Goal: Task Accomplishment & Management: Use online tool/utility

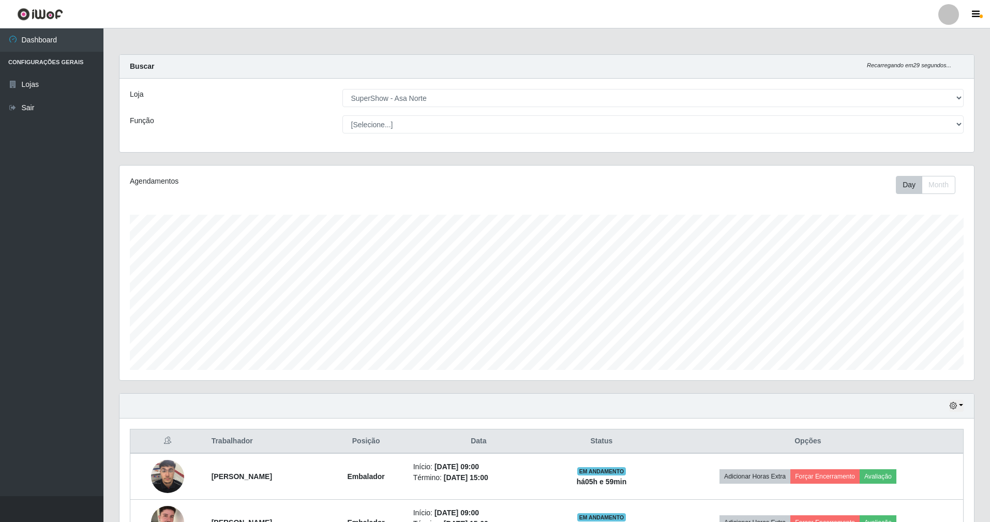
select select "71"
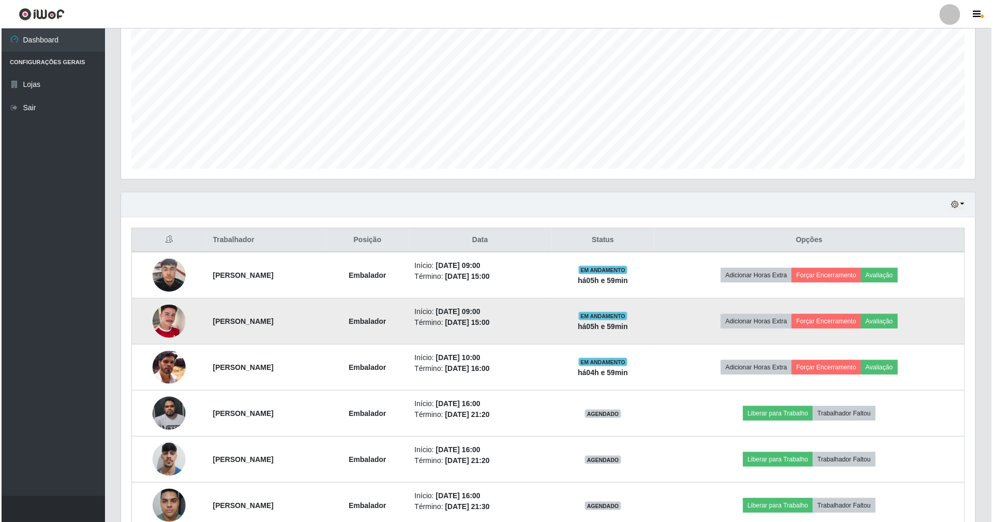
scroll to position [276, 0]
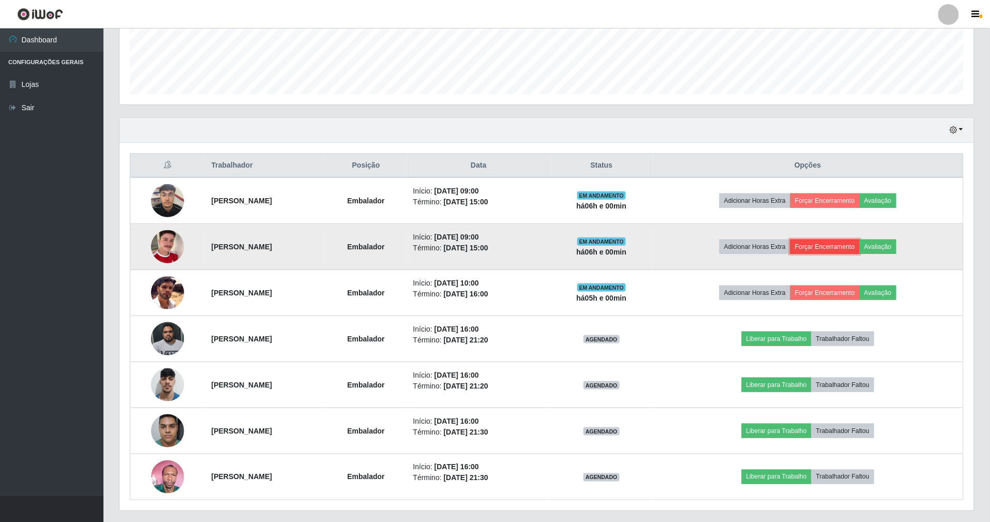
click at [843, 249] on button "Forçar Encerramento" at bounding box center [825, 247] width 69 height 14
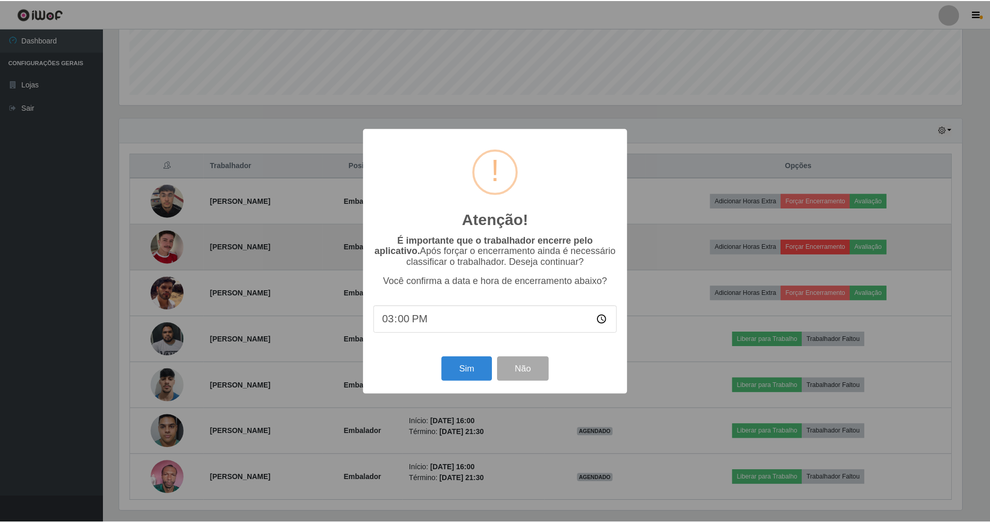
scroll to position [215, 845]
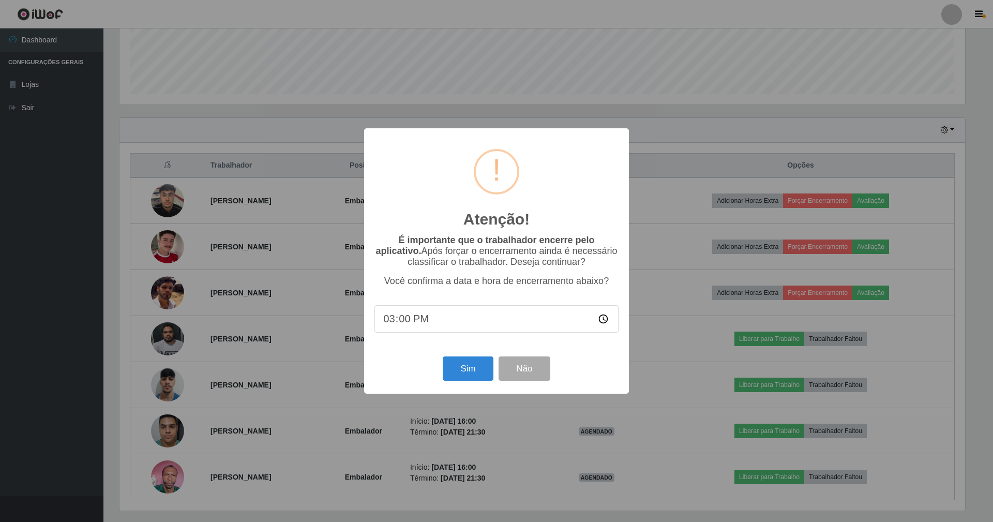
drag, startPoint x: 659, startPoint y: 270, endPoint x: 764, endPoint y: 257, distance: 105.4
click at [663, 269] on div "Atenção! × É importante que o trabalhador encerre pelo aplicativo. Após forçar …" at bounding box center [496, 261] width 993 height 522
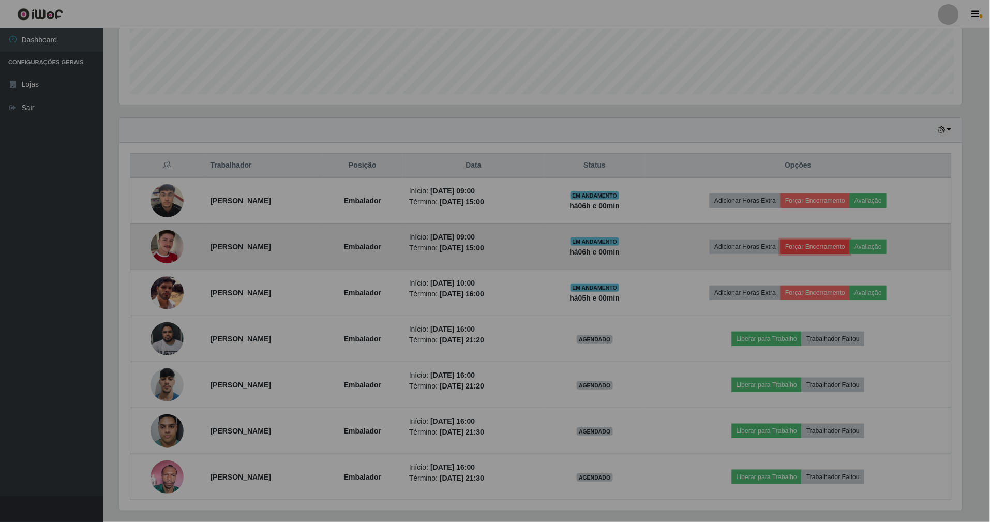
scroll to position [215, 855]
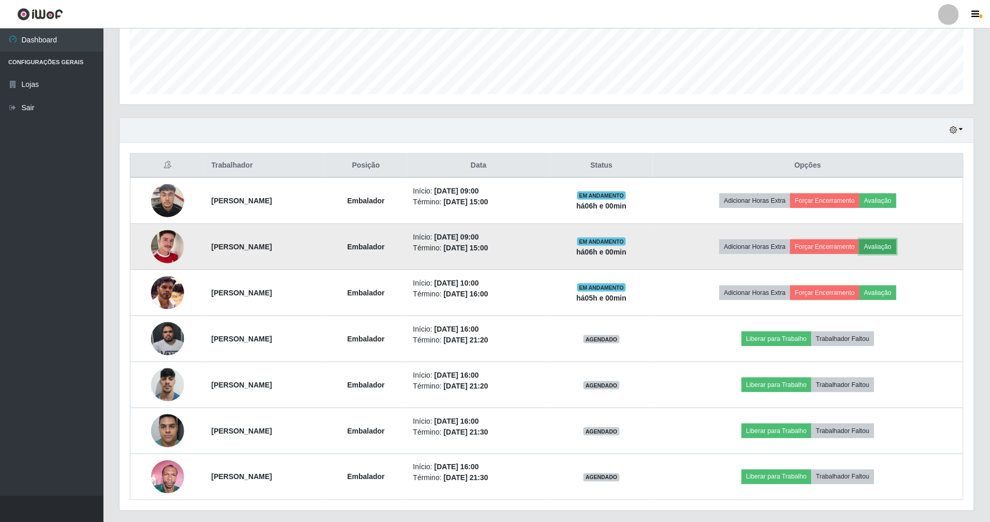
click at [897, 250] on button "Avaliação" at bounding box center [878, 247] width 37 height 14
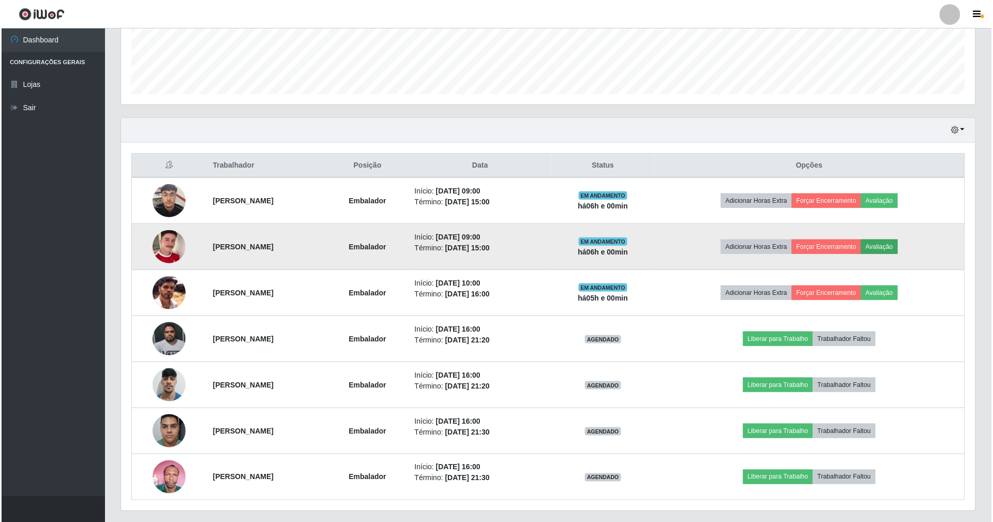
scroll to position [215, 845]
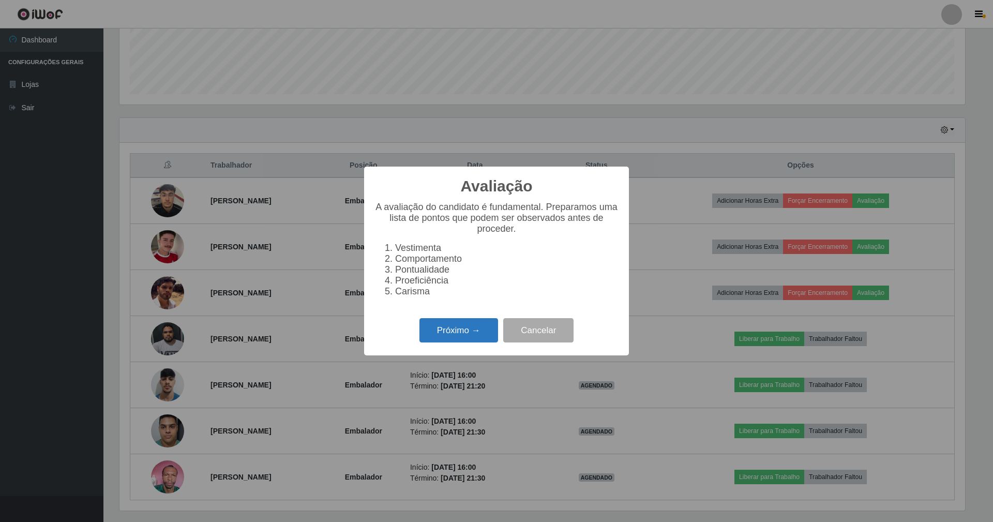
click at [481, 338] on button "Próximo →" at bounding box center [459, 330] width 79 height 24
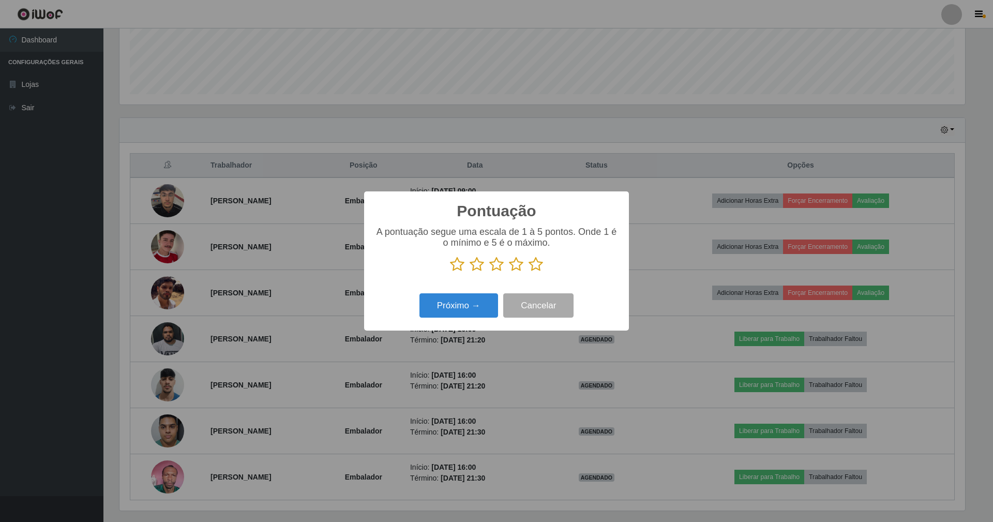
click at [539, 268] on icon at bounding box center [536, 265] width 14 height 16
click at [529, 272] on input "radio" at bounding box center [529, 272] width 0 height 0
click at [450, 310] on button "Próximo →" at bounding box center [459, 305] width 79 height 24
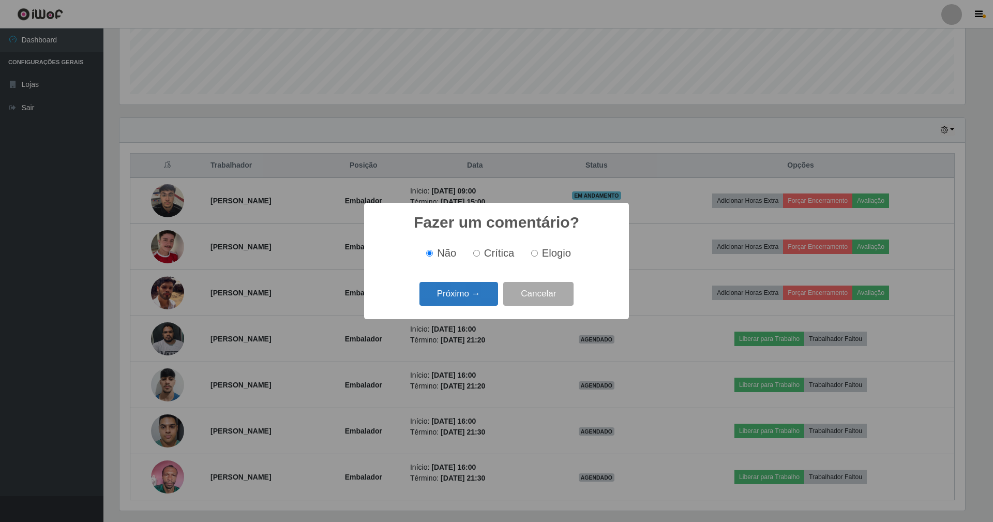
click at [457, 291] on button "Próximo →" at bounding box center [459, 294] width 79 height 24
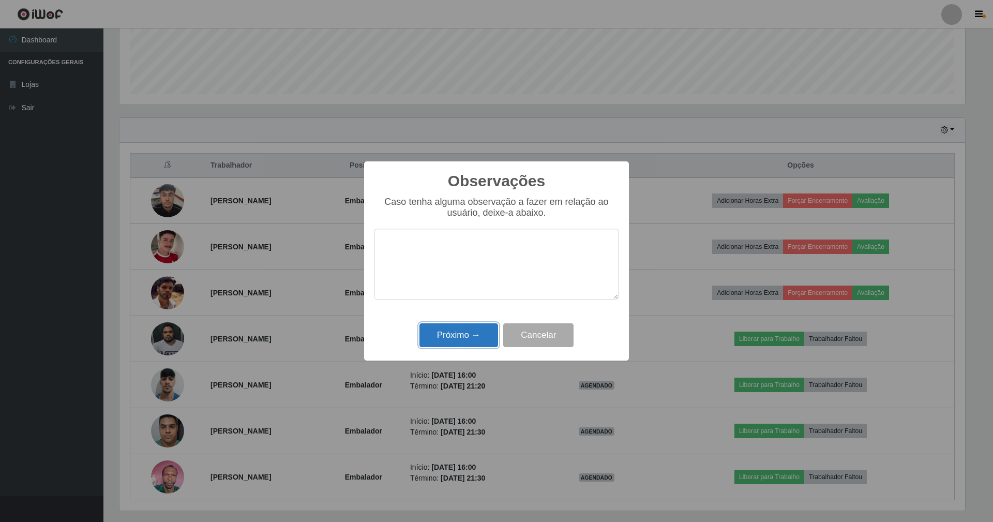
click at [458, 327] on button "Próximo →" at bounding box center [459, 335] width 79 height 24
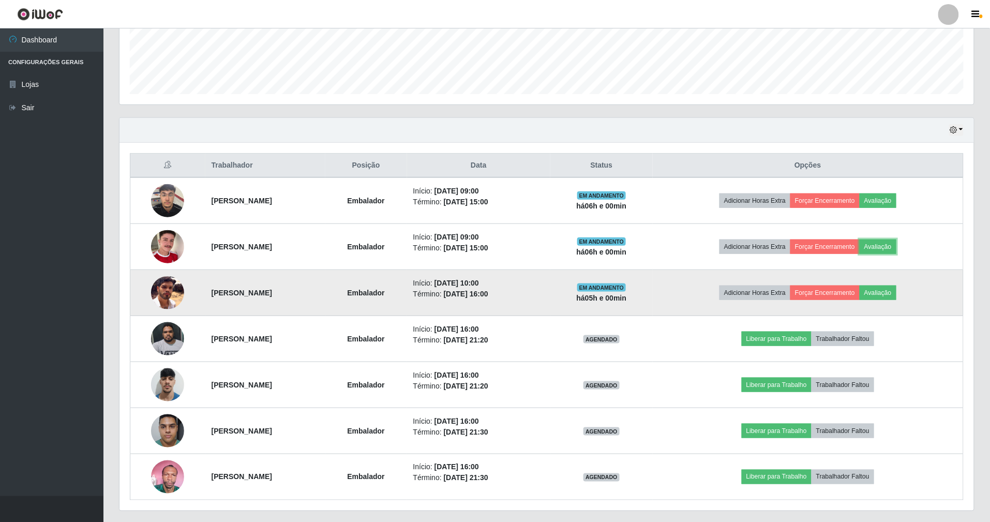
scroll to position [215, 855]
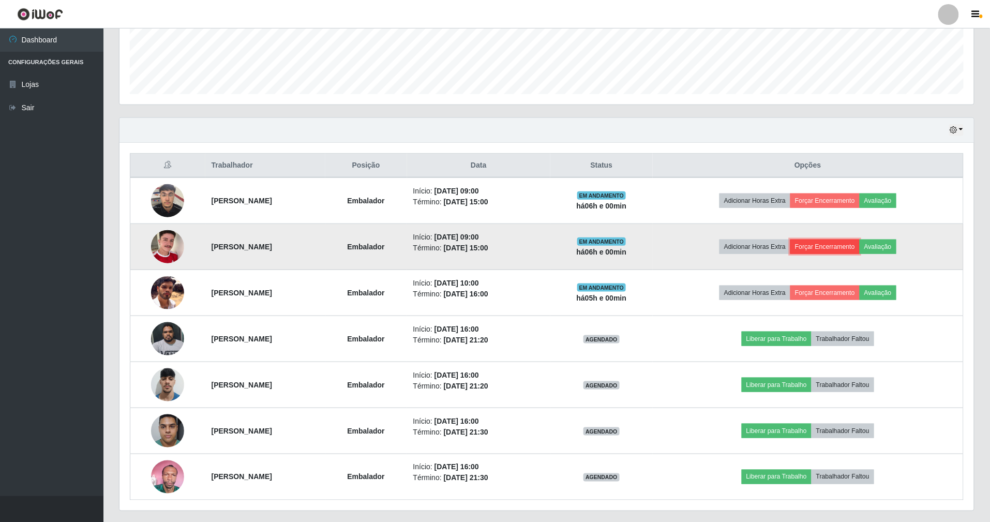
click at [847, 244] on button "Forçar Encerramento" at bounding box center [825, 247] width 69 height 14
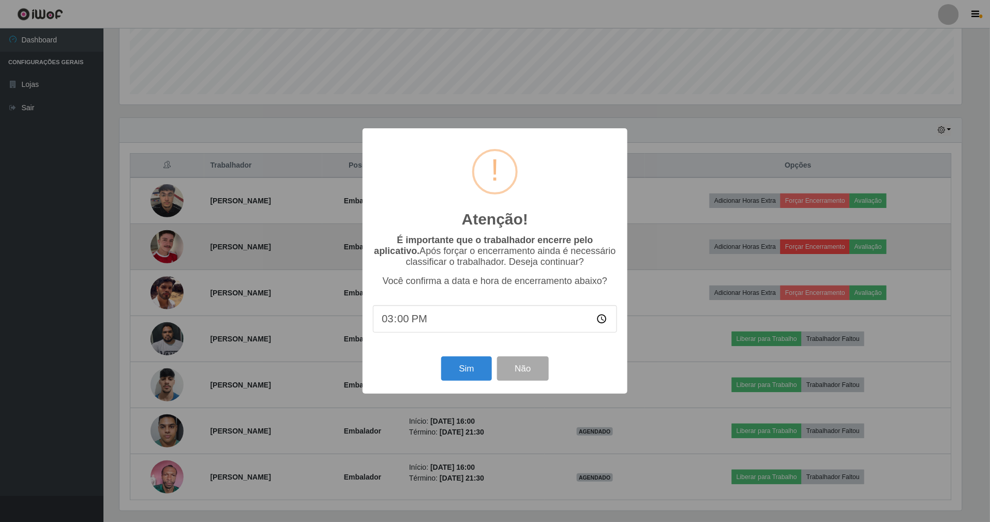
scroll to position [215, 845]
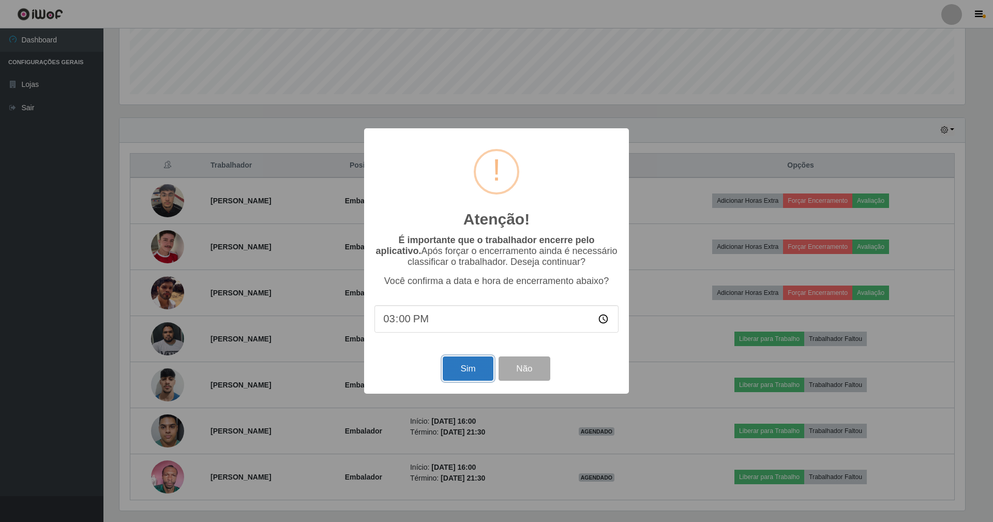
click at [471, 363] on button "Sim" at bounding box center [468, 368] width 50 height 24
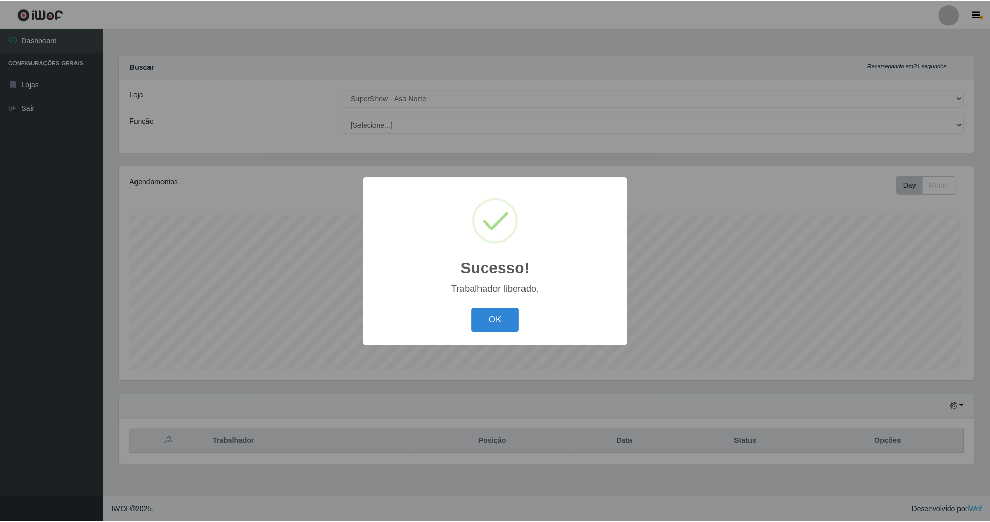
scroll to position [215, 857]
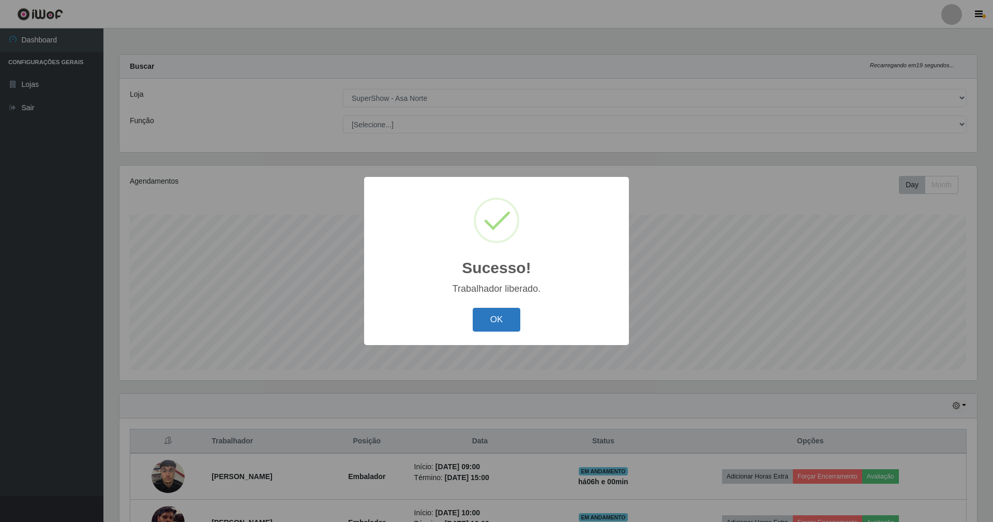
click at [497, 321] on button "OK" at bounding box center [497, 320] width 48 height 24
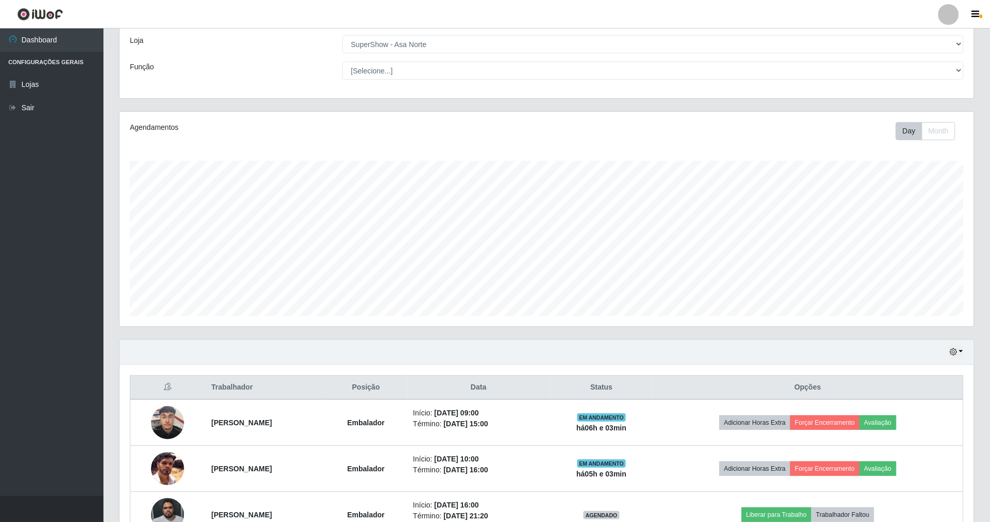
scroll to position [138, 0]
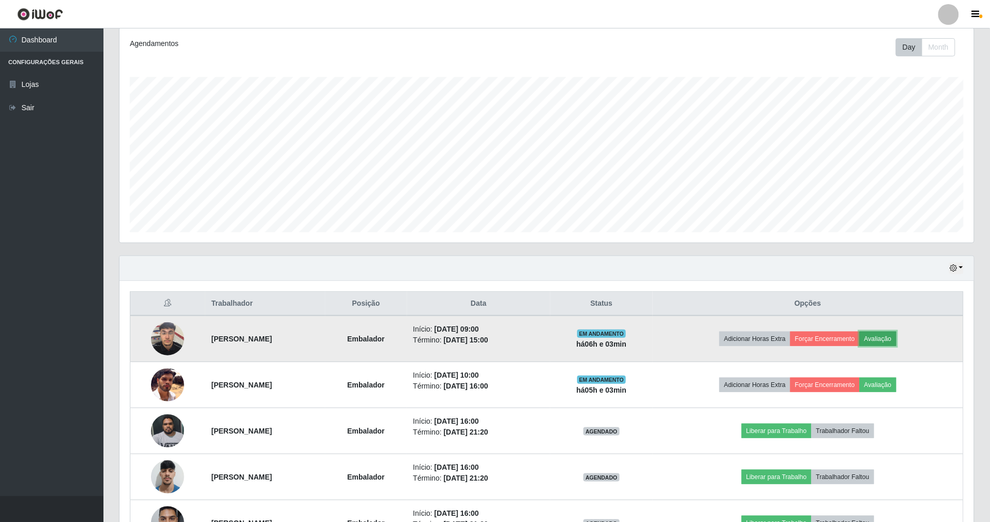
click at [895, 334] on button "Avaliação" at bounding box center [878, 339] width 37 height 14
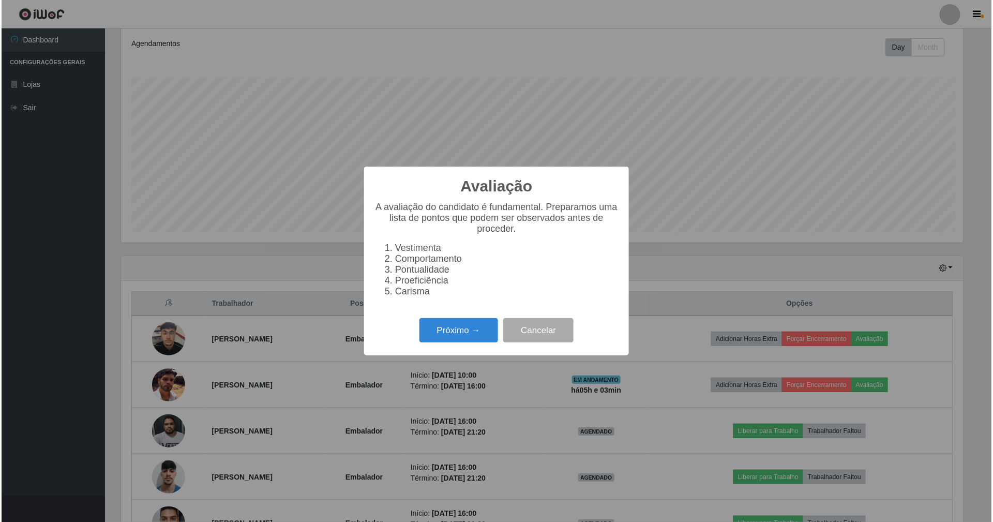
scroll to position [215, 845]
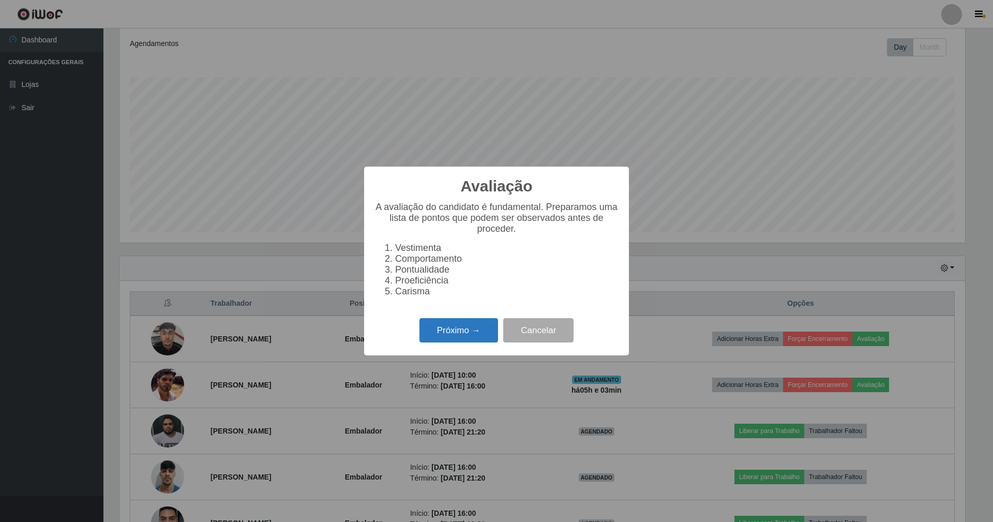
click at [464, 338] on button "Próximo →" at bounding box center [459, 330] width 79 height 24
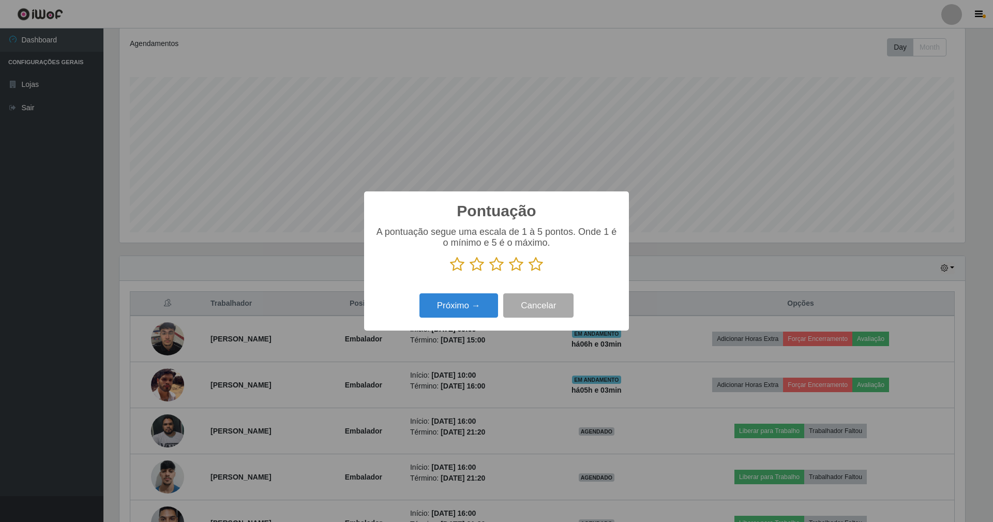
scroll to position [517149, 516519]
click at [538, 265] on icon at bounding box center [536, 265] width 14 height 16
click at [529, 272] on input "radio" at bounding box center [529, 272] width 0 height 0
click at [464, 311] on button "Próximo →" at bounding box center [459, 305] width 79 height 24
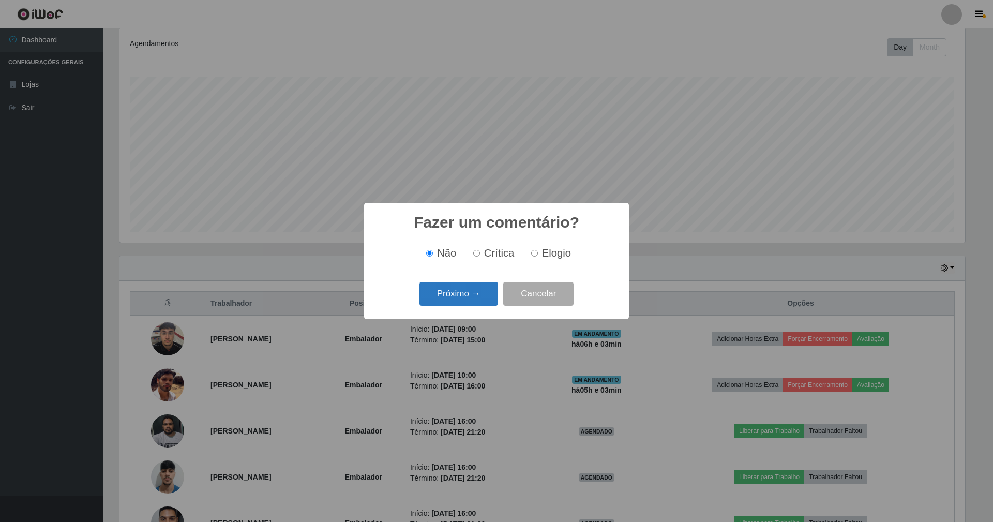
drag, startPoint x: 470, startPoint y: 296, endPoint x: 491, endPoint y: 299, distance: 21.3
click at [491, 299] on button "Próximo →" at bounding box center [459, 294] width 79 height 24
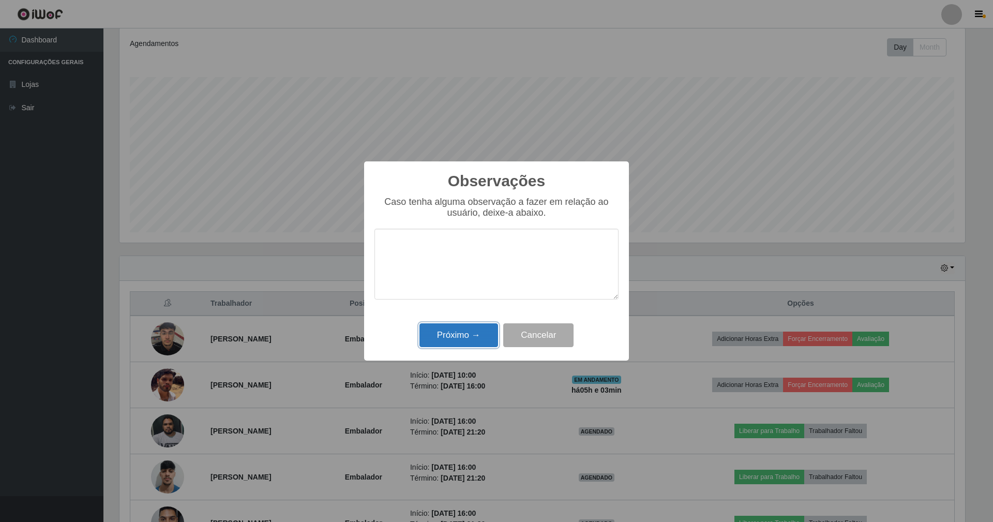
click at [469, 332] on button "Próximo →" at bounding box center [459, 335] width 79 height 24
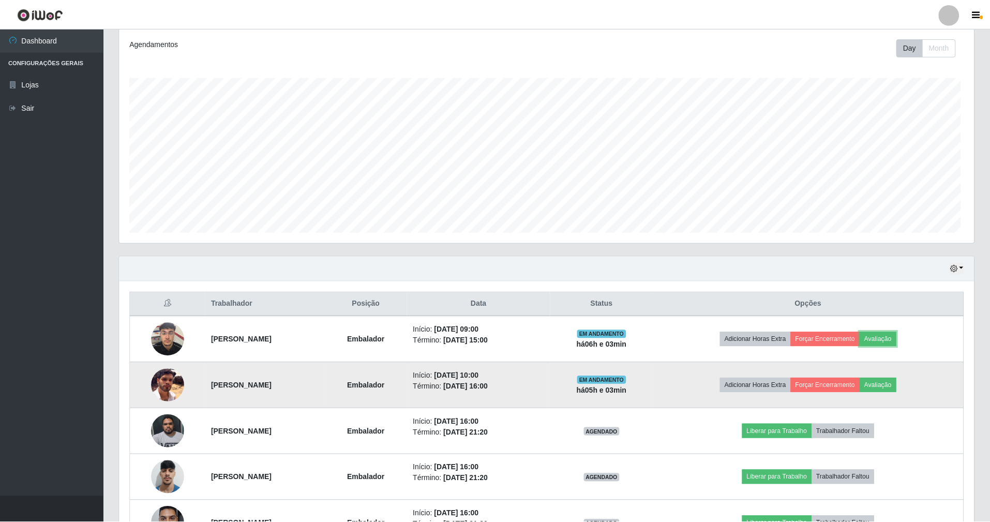
scroll to position [215, 855]
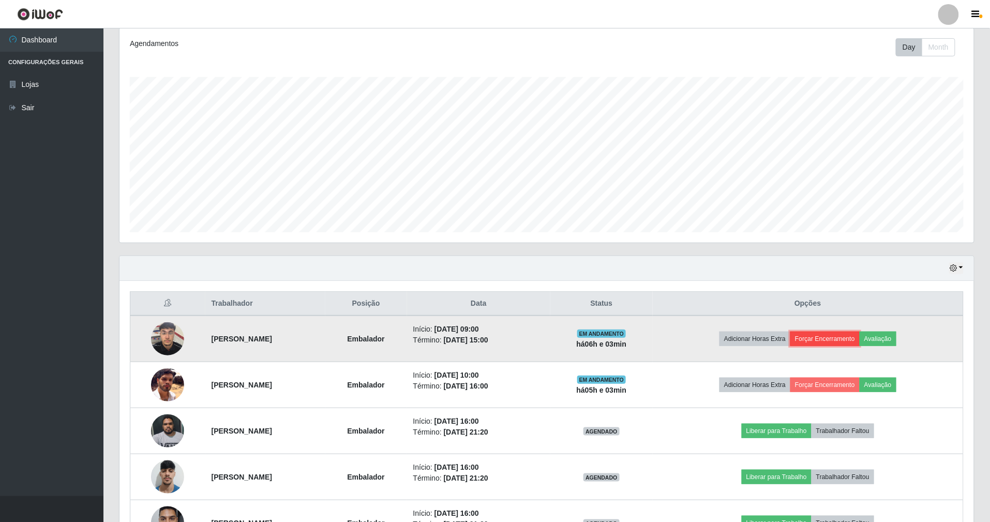
click at [847, 334] on button "Forçar Encerramento" at bounding box center [825, 339] width 69 height 14
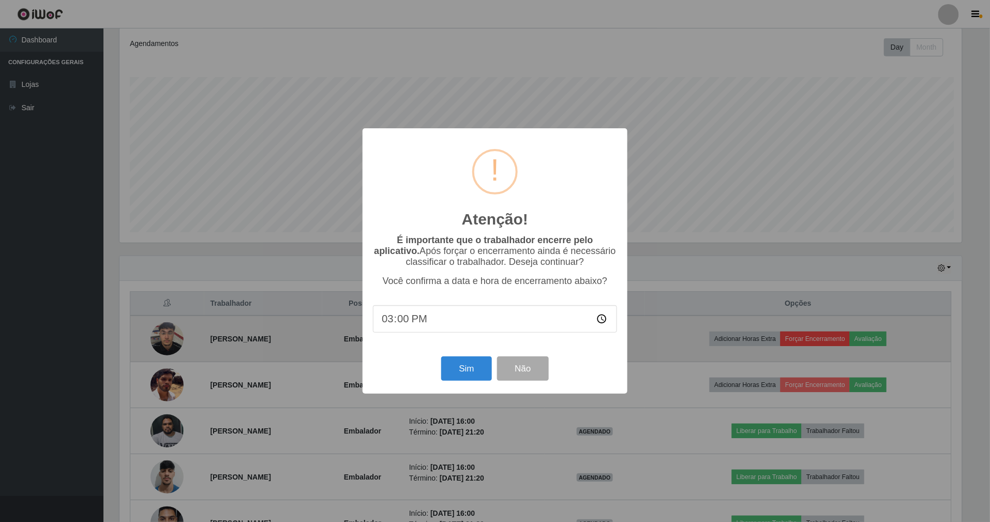
scroll to position [215, 845]
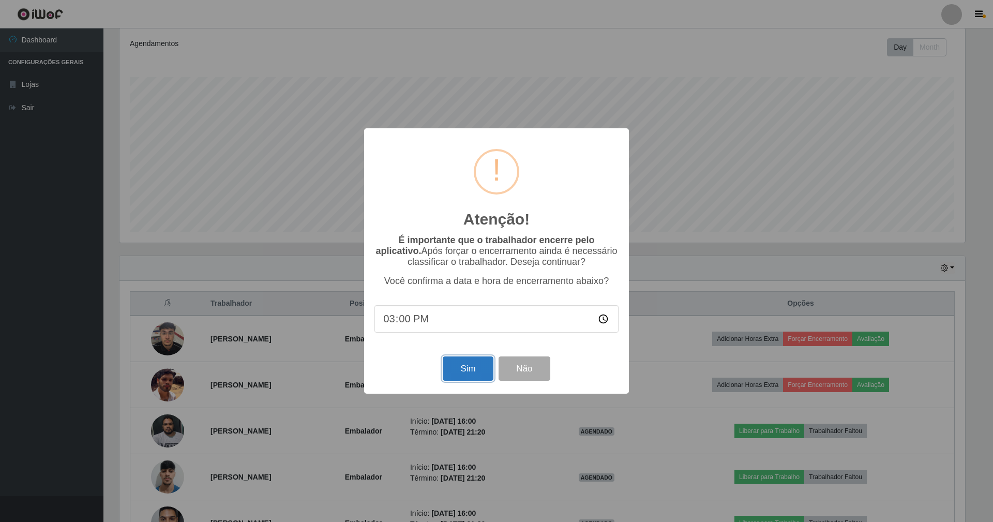
click at [470, 370] on button "Sim" at bounding box center [468, 368] width 50 height 24
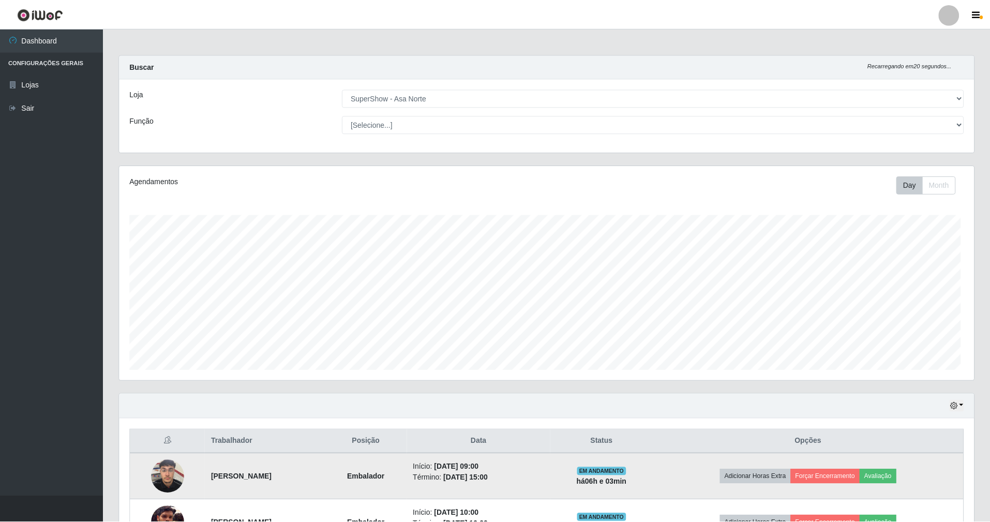
scroll to position [215, 857]
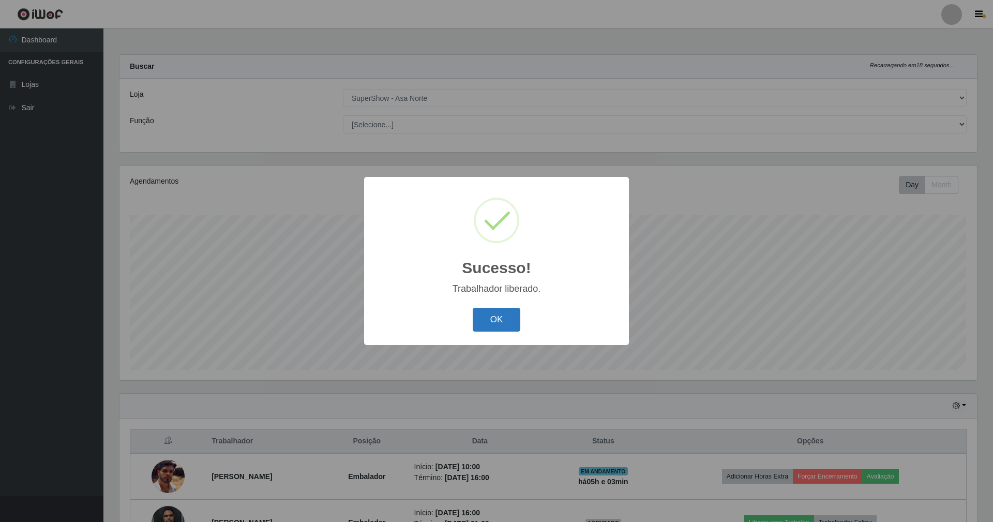
click at [505, 311] on button "OK" at bounding box center [497, 320] width 48 height 24
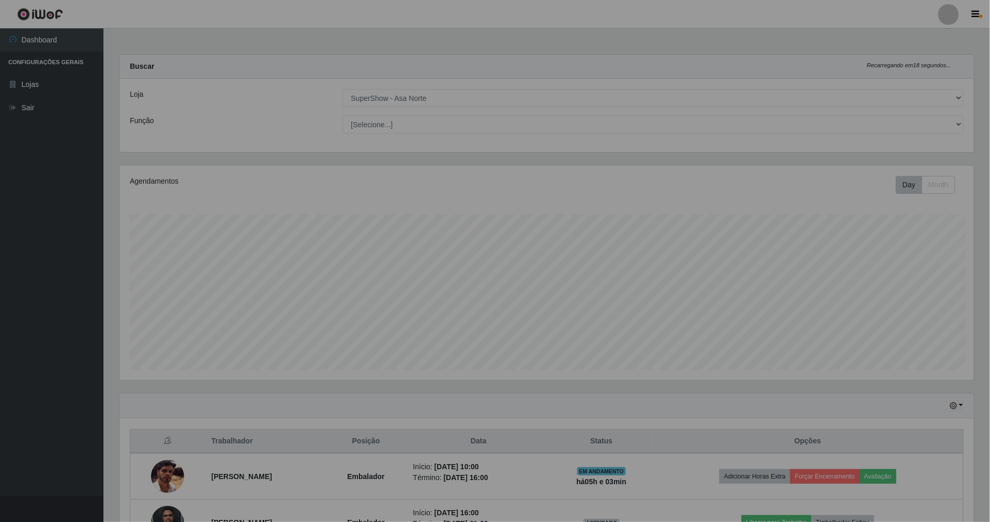
scroll to position [517149, 516510]
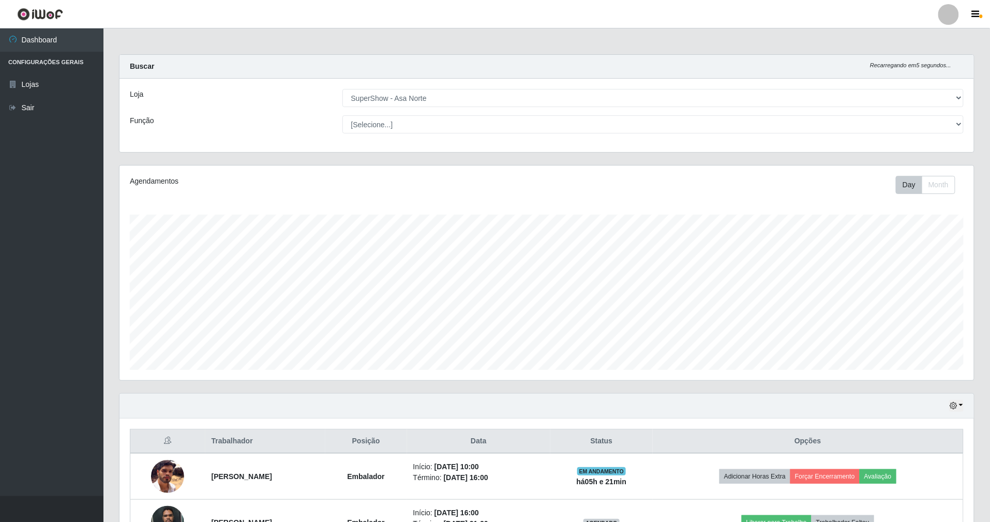
click at [0, 414] on ul "Dashboard Configurações Gerais Lojas Sair" at bounding box center [51, 262] width 103 height 468
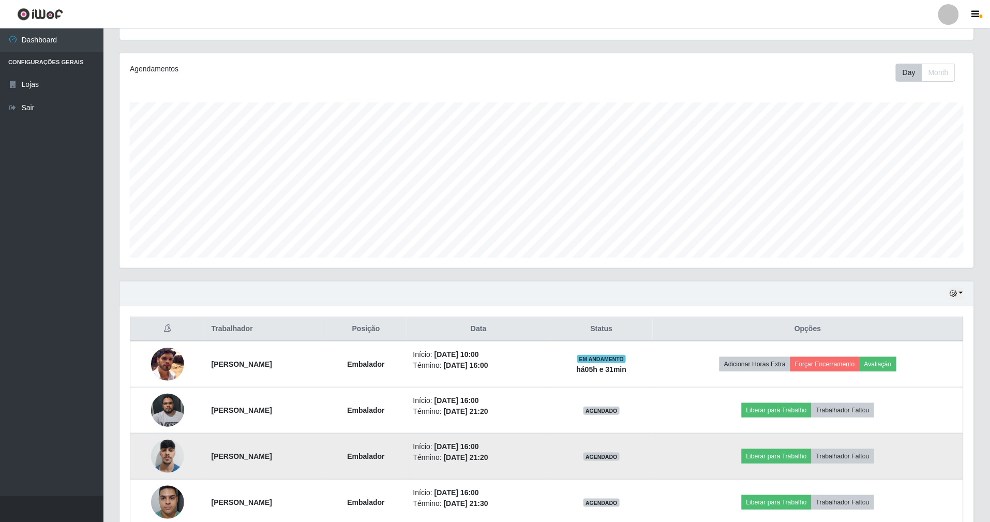
scroll to position [214, 0]
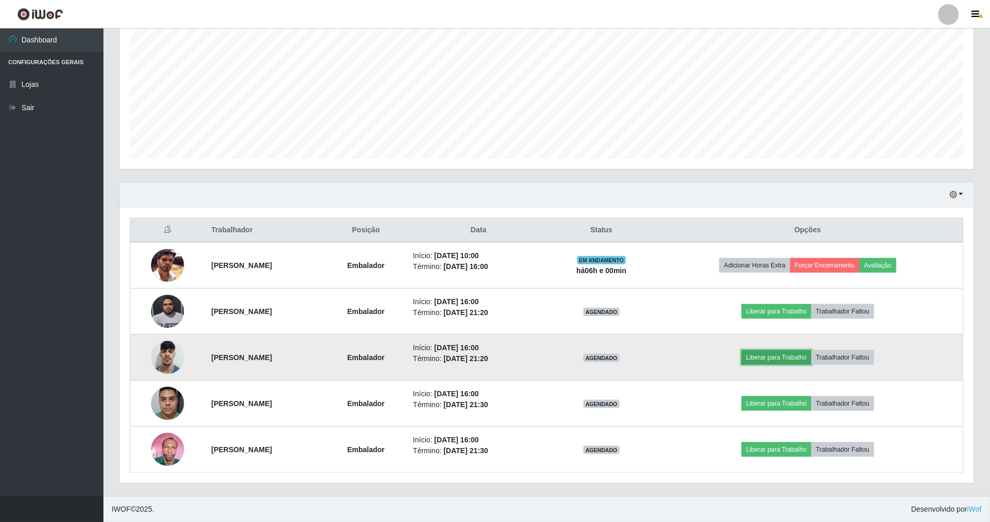
click at [785, 353] on button "Liberar para Trabalho" at bounding box center [777, 357] width 70 height 14
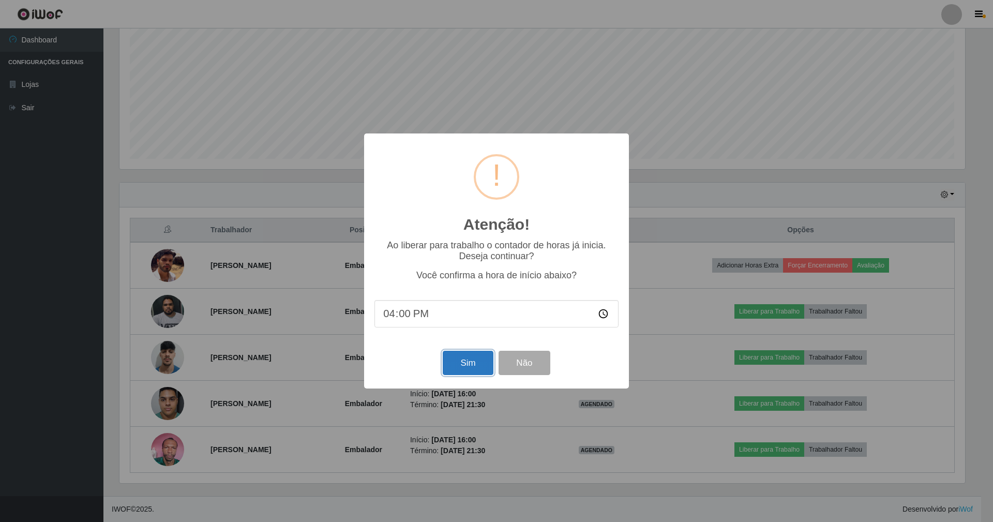
click at [465, 363] on button "Sim" at bounding box center [468, 363] width 50 height 24
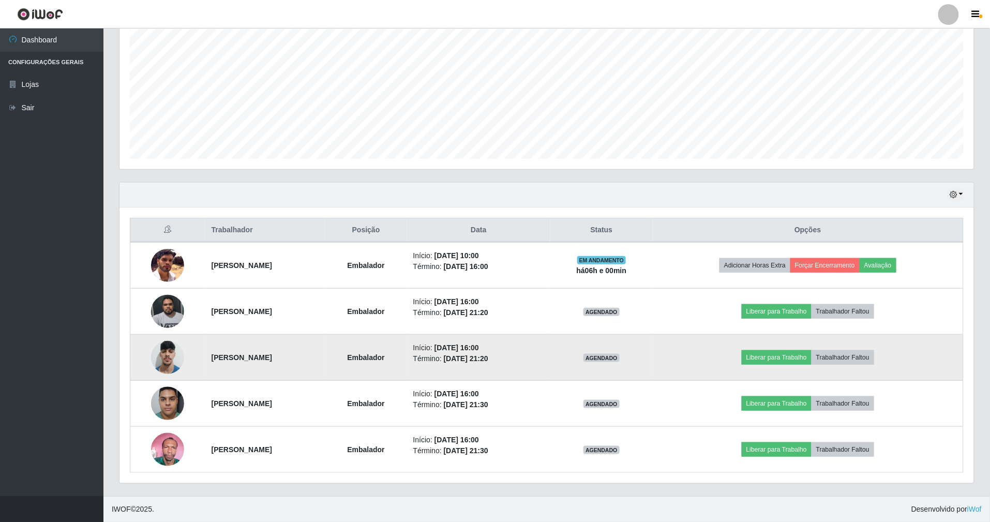
scroll to position [215, 857]
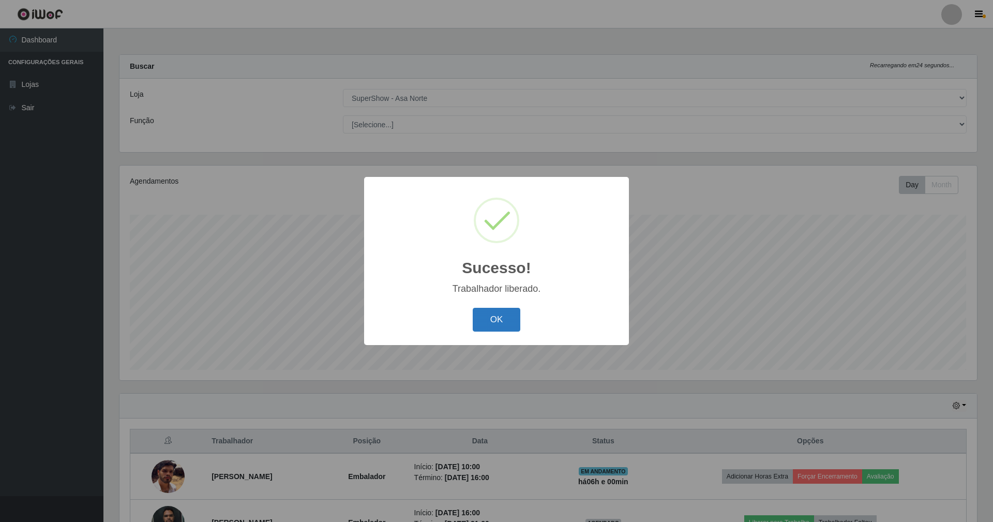
click at [489, 316] on button "OK" at bounding box center [497, 320] width 48 height 24
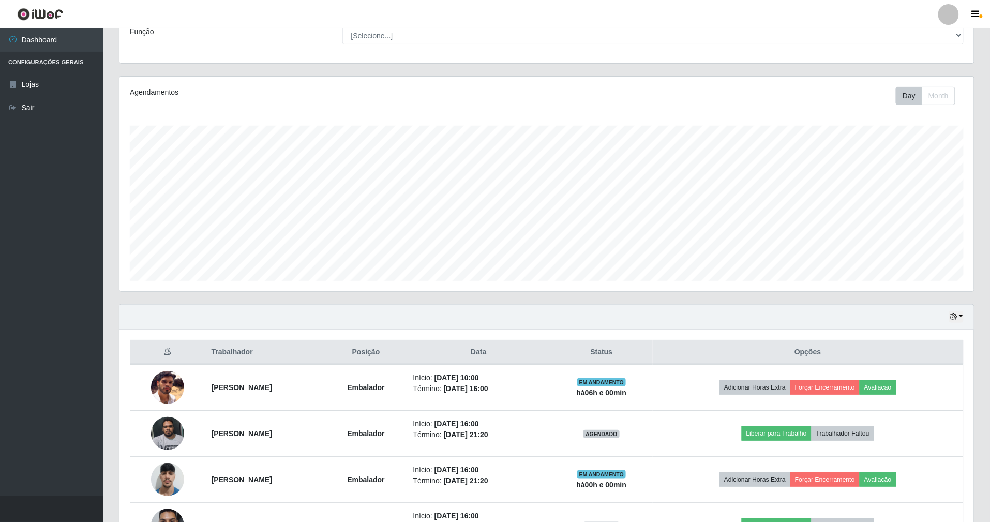
scroll to position [214, 0]
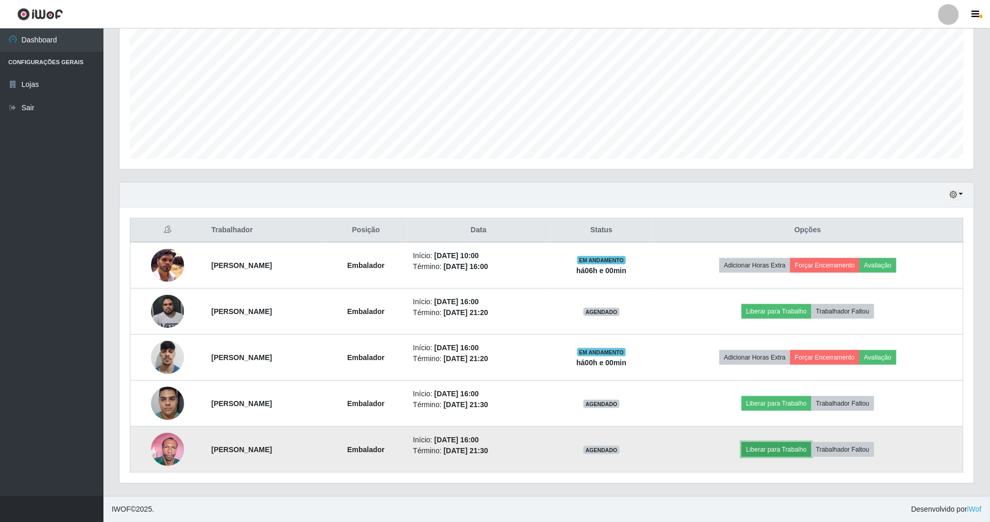
click at [802, 447] on button "Liberar para Trabalho" at bounding box center [777, 449] width 70 height 14
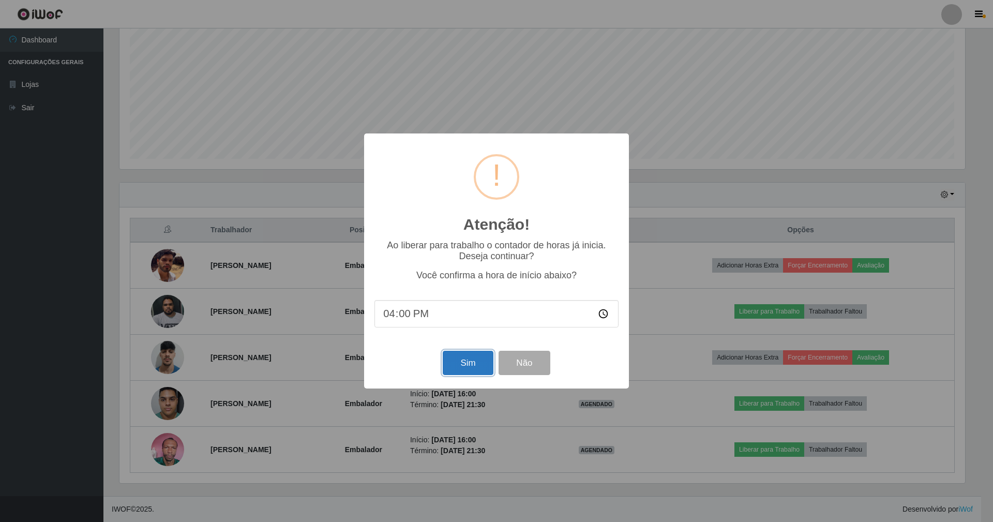
click at [472, 361] on button "Sim" at bounding box center [468, 363] width 50 height 24
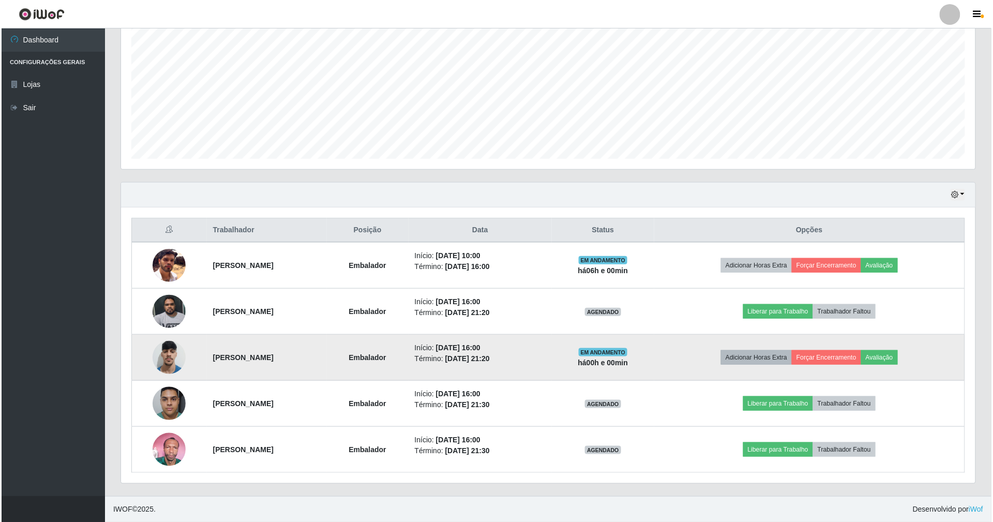
scroll to position [215, 857]
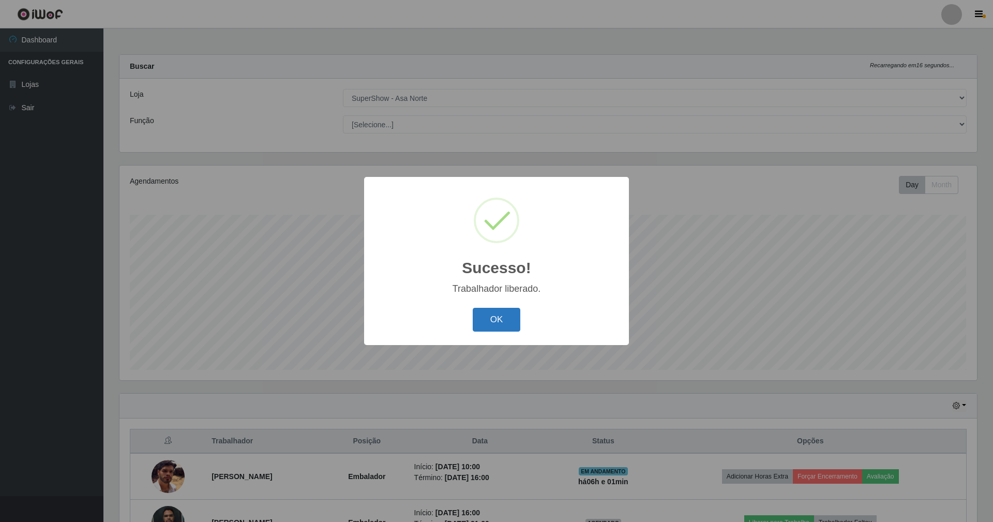
click at [501, 316] on button "OK" at bounding box center [497, 320] width 48 height 24
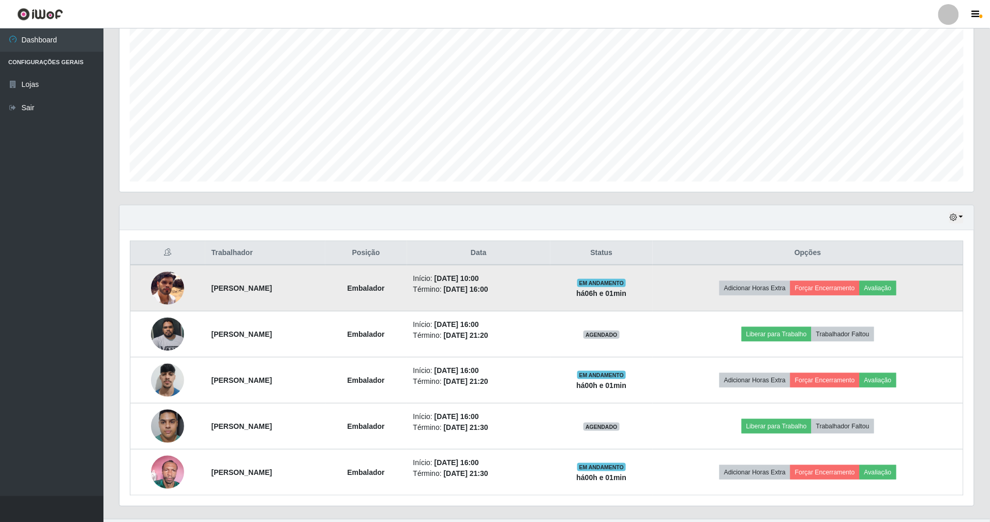
scroll to position [207, 0]
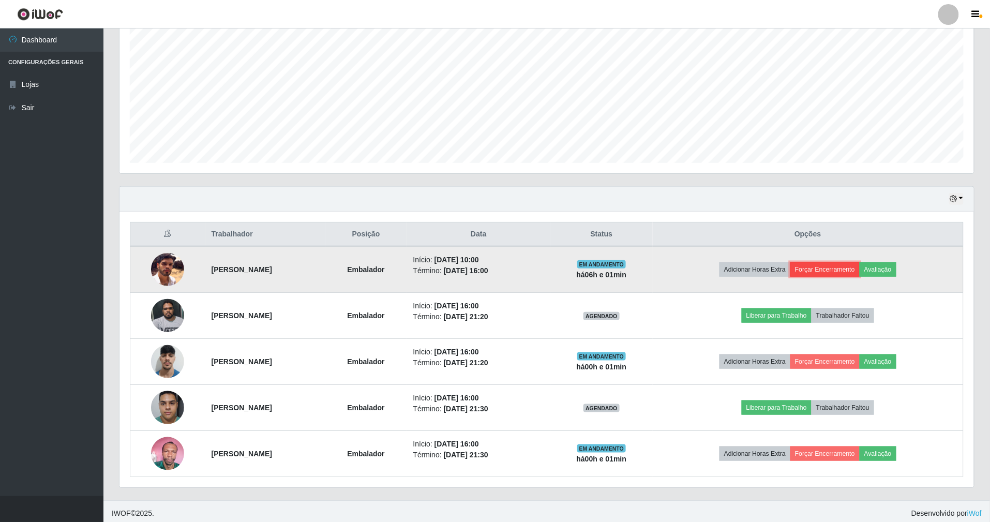
click at [854, 265] on button "Forçar Encerramento" at bounding box center [825, 269] width 69 height 14
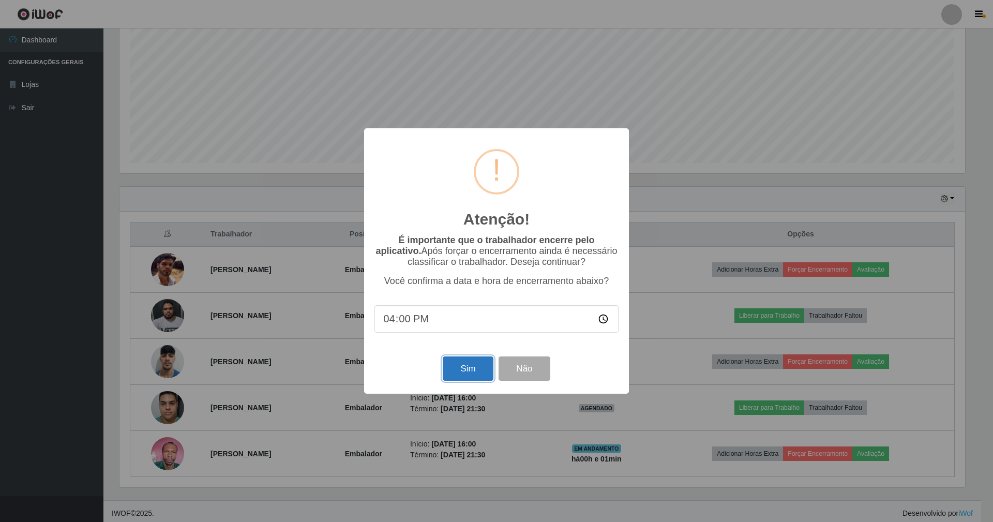
click at [466, 359] on button "Sim" at bounding box center [468, 368] width 50 height 24
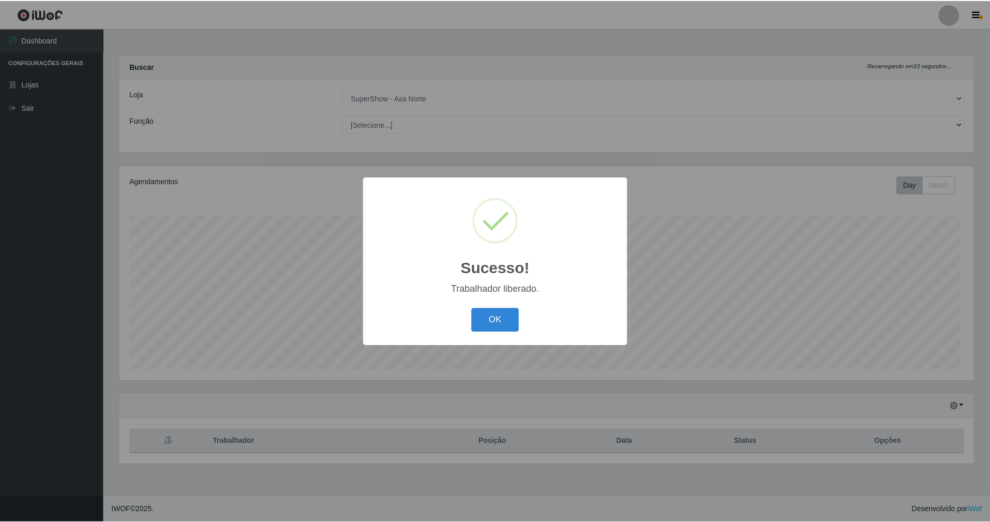
scroll to position [215, 857]
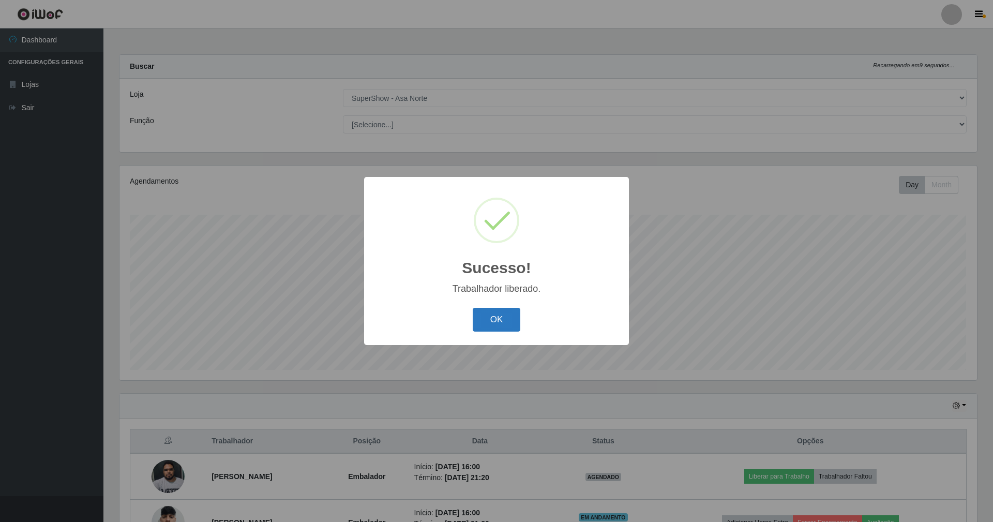
click at [490, 317] on button "OK" at bounding box center [497, 320] width 48 height 24
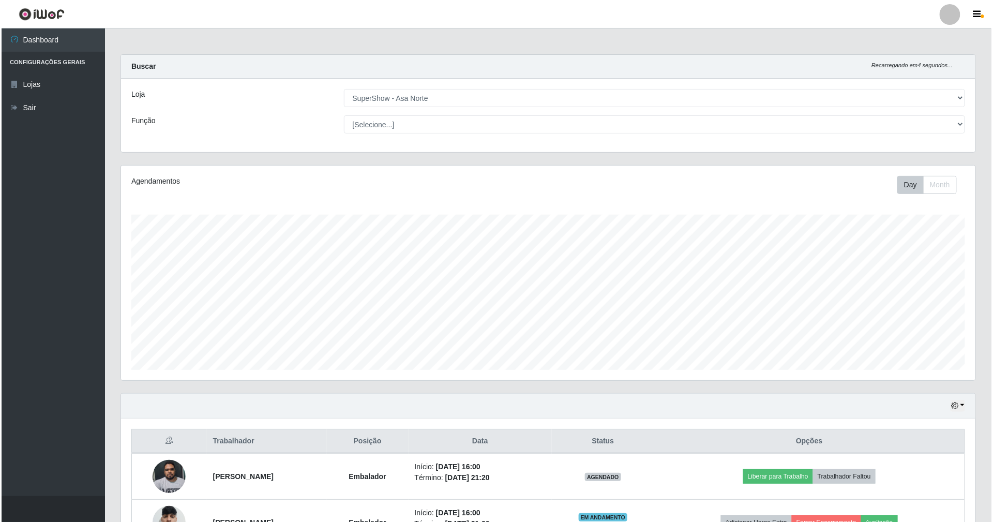
scroll to position [138, 0]
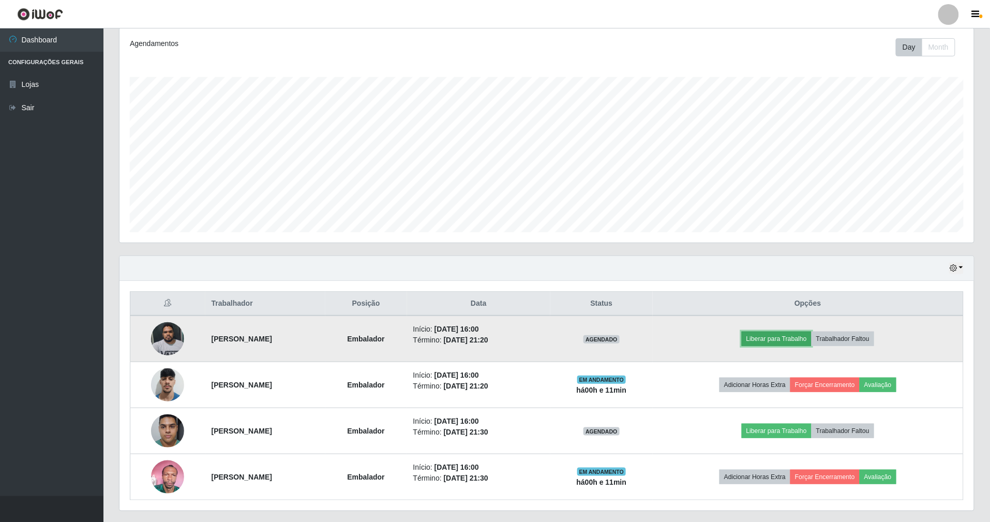
click at [788, 338] on button "Liberar para Trabalho" at bounding box center [777, 339] width 70 height 14
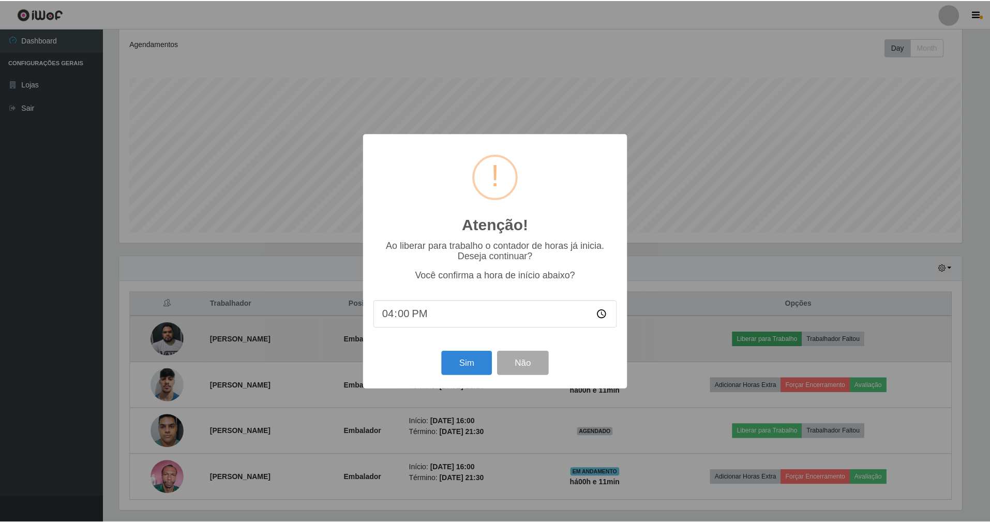
scroll to position [215, 845]
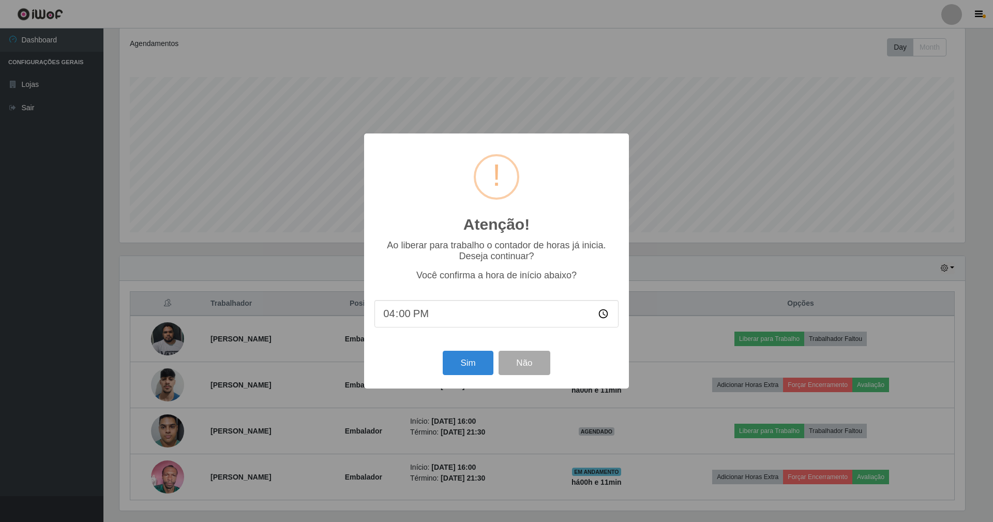
click at [418, 317] on input "16:00" at bounding box center [497, 313] width 244 height 27
click at [416, 312] on input "16:00" at bounding box center [497, 313] width 244 height 27
click at [414, 317] on input "16:00" at bounding box center [497, 313] width 244 height 27
click at [407, 316] on input "16:00" at bounding box center [497, 313] width 244 height 27
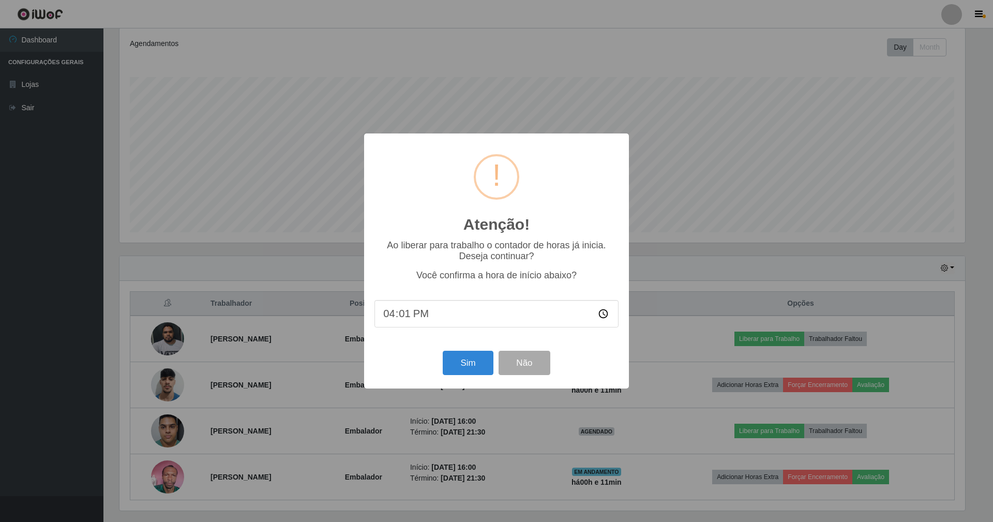
type input "16:11"
click at [458, 365] on button "Sim" at bounding box center [468, 363] width 50 height 24
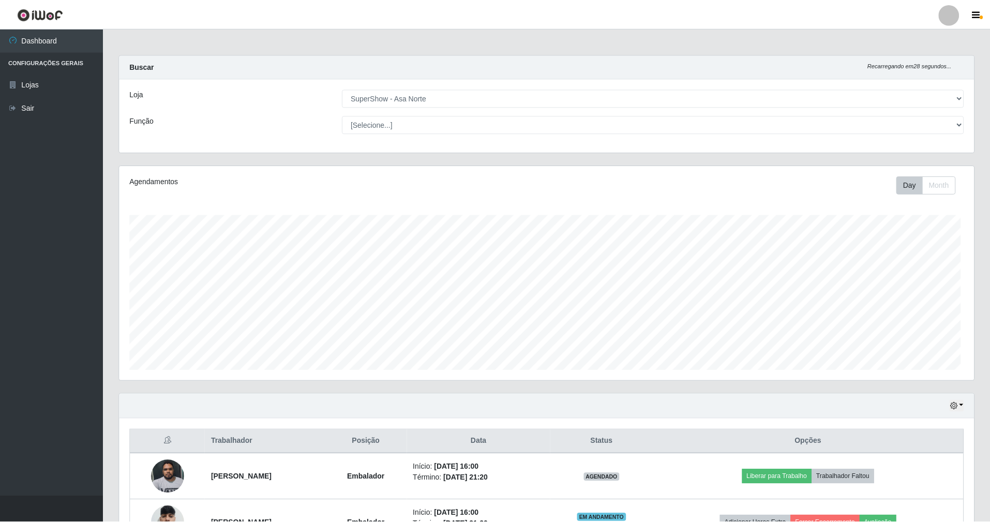
scroll to position [215, 857]
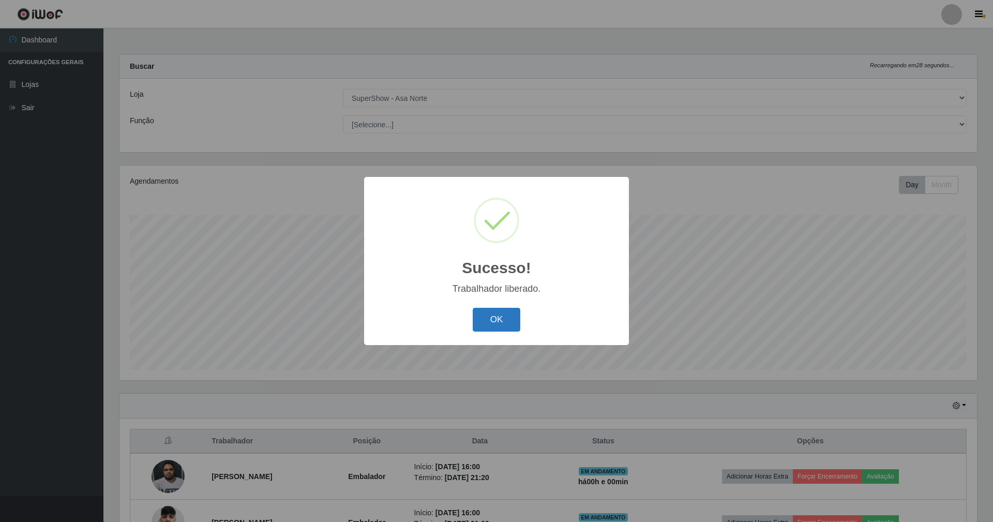
click at [496, 317] on button "OK" at bounding box center [497, 320] width 48 height 24
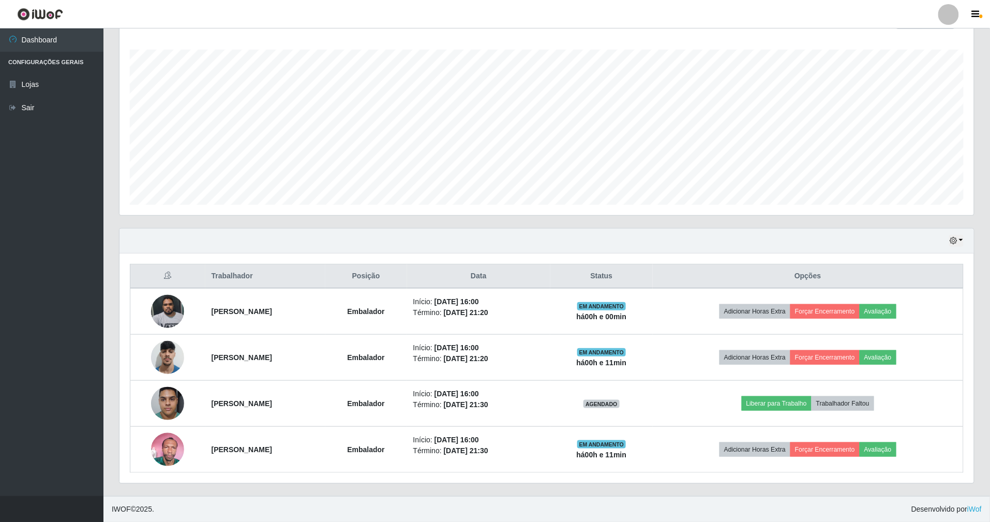
scroll to position [168, 0]
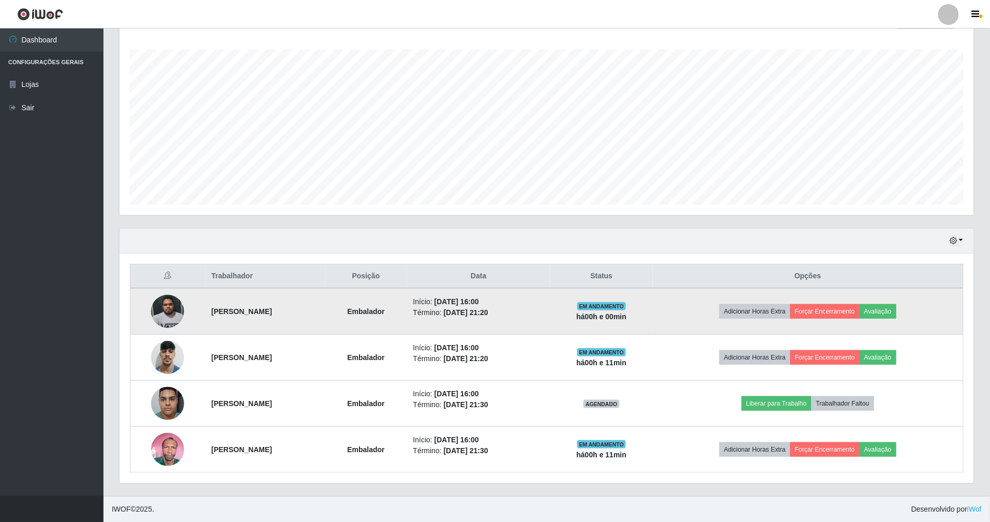
click at [528, 317] on td "Início: [DATE] 16:00 Término: [DATE] 21:20" at bounding box center [479, 311] width 144 height 47
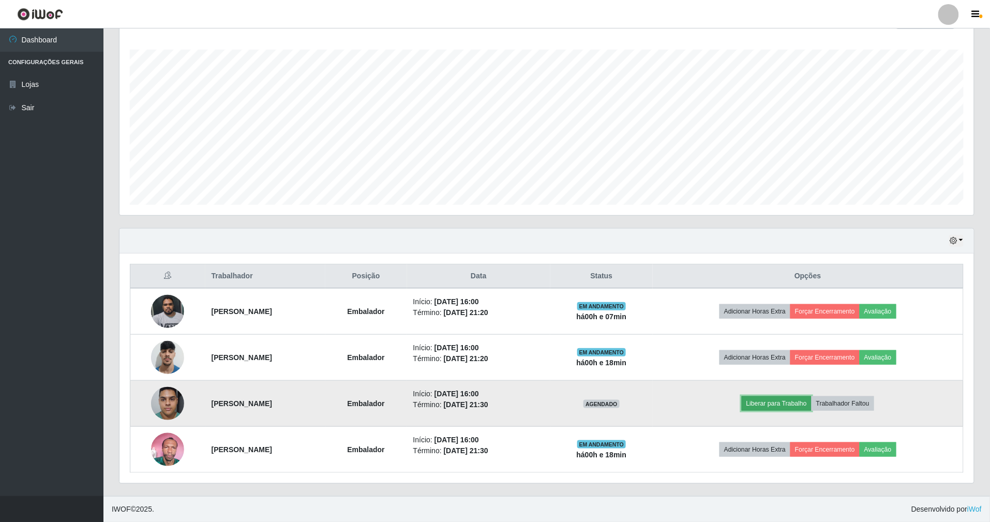
click at [803, 402] on button "Liberar para Trabalho" at bounding box center [777, 403] width 70 height 14
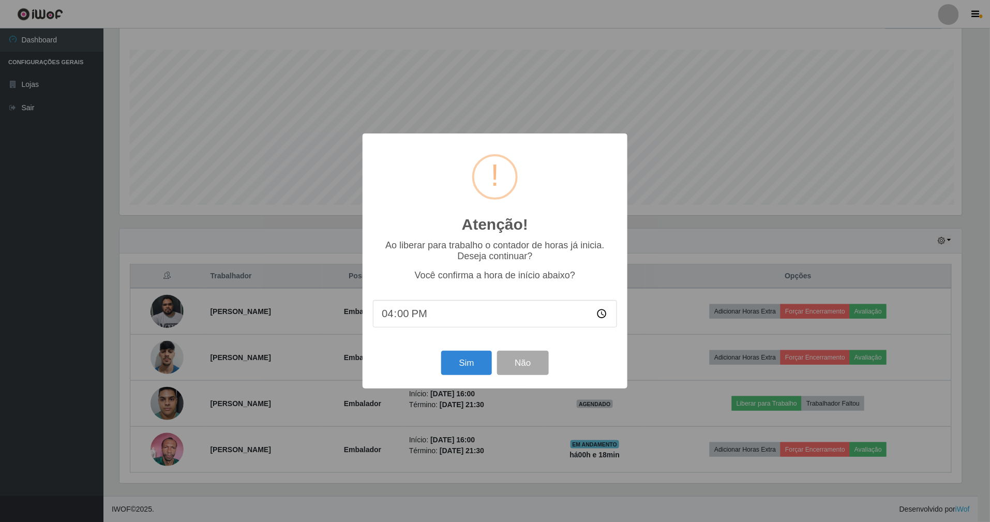
scroll to position [215, 845]
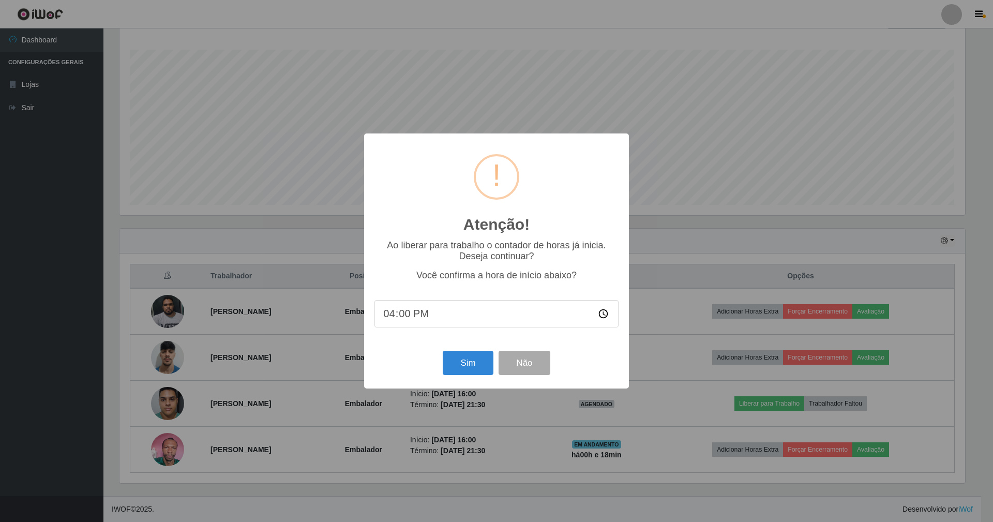
click at [407, 314] on input "16:00" at bounding box center [497, 313] width 244 height 27
type input "16:19"
click at [473, 365] on button "Sim" at bounding box center [468, 363] width 50 height 24
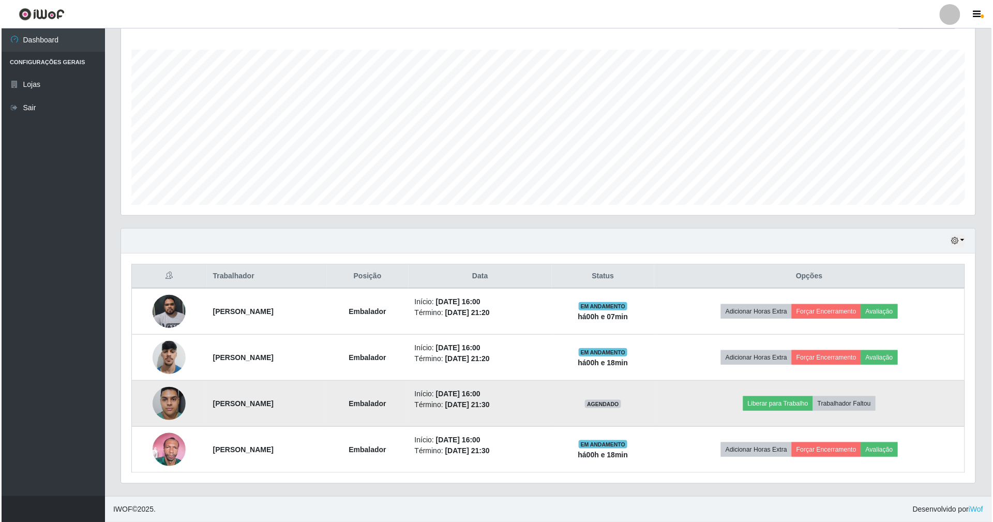
scroll to position [215, 857]
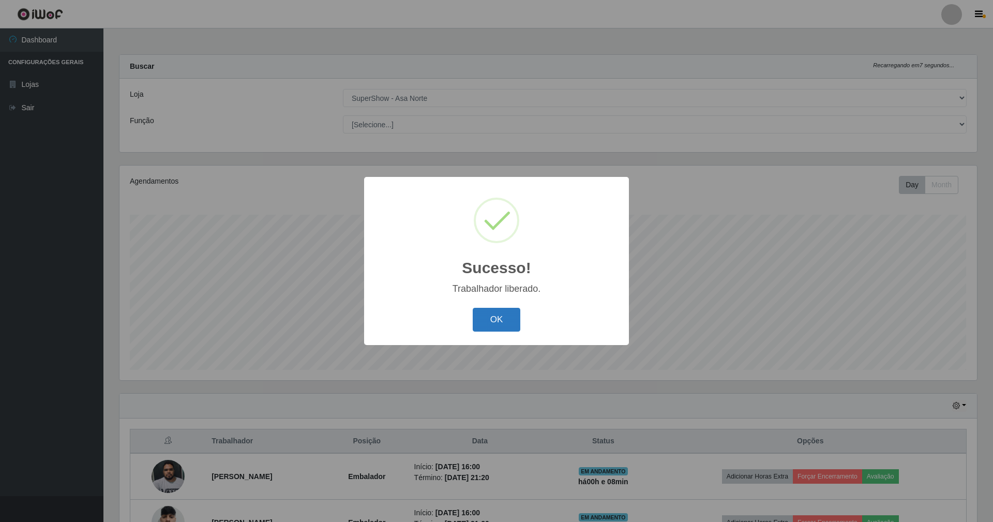
click at [489, 319] on button "OK" at bounding box center [497, 320] width 48 height 24
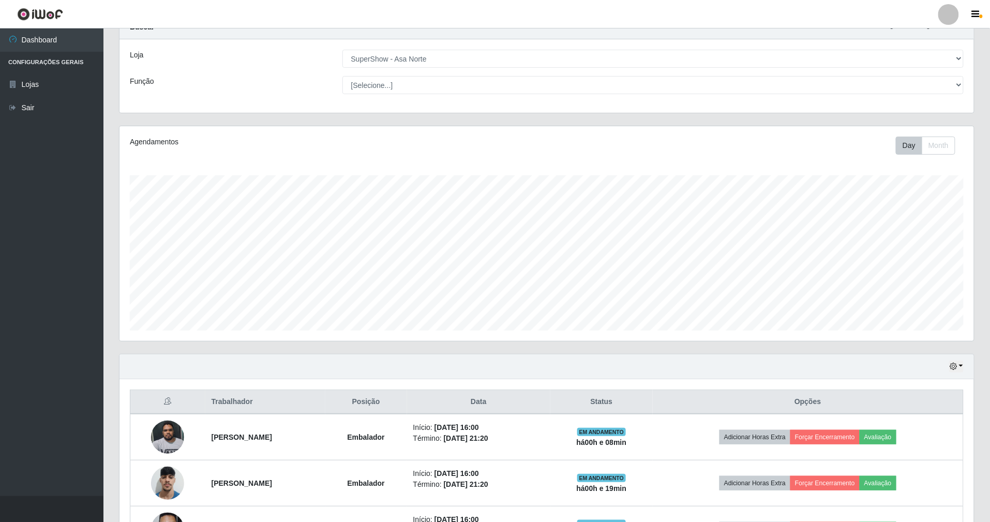
scroll to position [138, 0]
